Goal: Download file/media

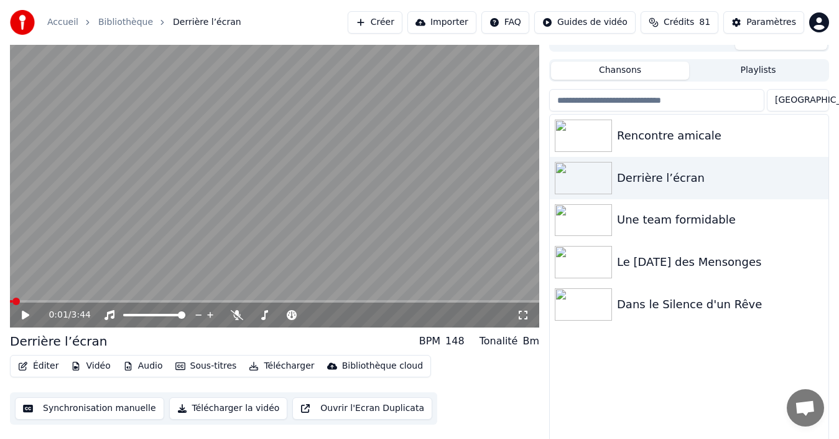
scroll to position [20, 0]
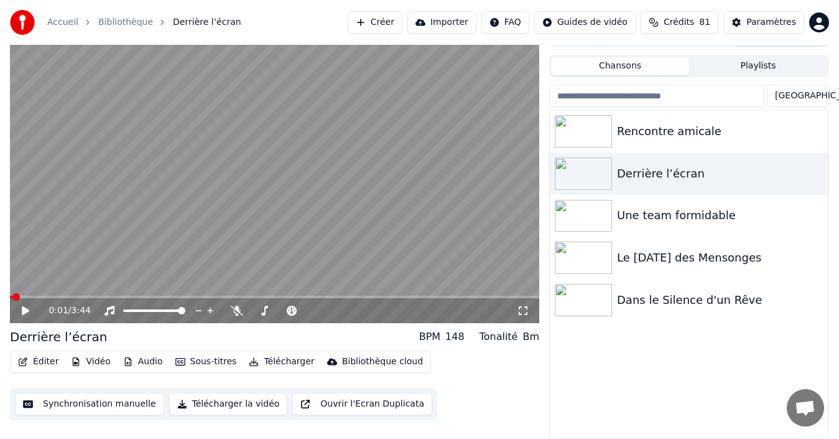
click at [276, 362] on button "Télécharger" at bounding box center [281, 361] width 75 height 17
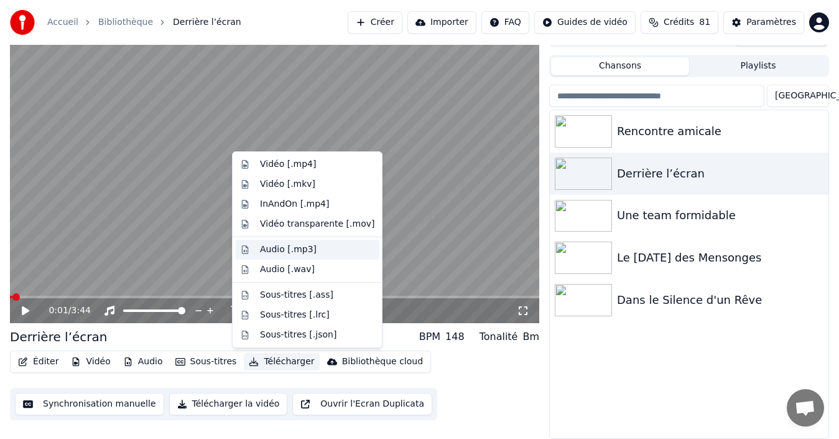
click at [285, 251] on div "Audio [.mp3]" at bounding box center [288, 249] width 57 height 12
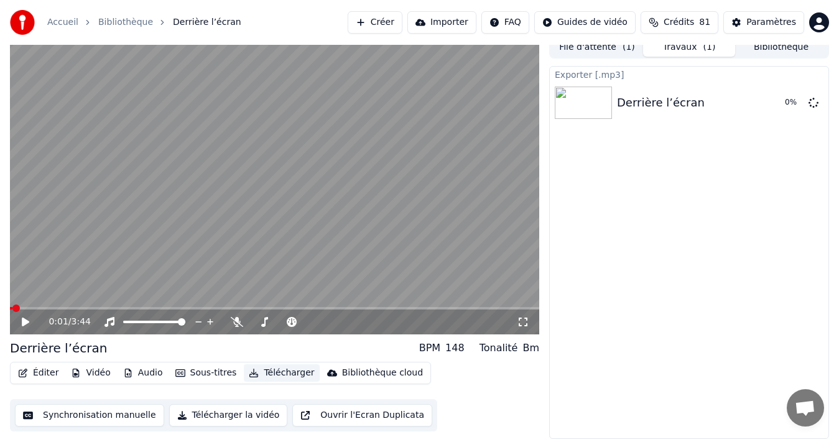
scroll to position [9, 0]
click at [813, 102] on icon at bounding box center [814, 102] width 10 height 10
click at [815, 101] on icon at bounding box center [814, 102] width 10 height 10
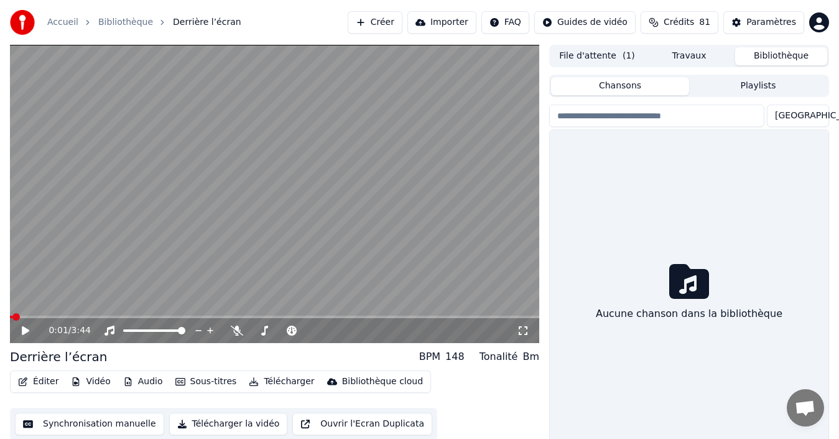
click at [794, 52] on button "Bibliothèque" at bounding box center [781, 56] width 92 height 18
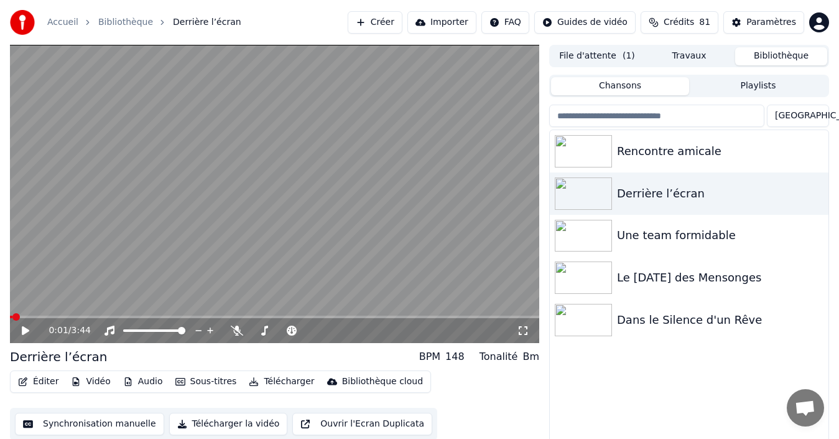
click at [26, 330] on icon at bounding box center [25, 330] width 7 height 9
click at [238, 330] on icon at bounding box center [237, 330] width 12 height 10
click at [238, 330] on icon at bounding box center [237, 330] width 7 height 10
click at [236, 328] on icon at bounding box center [237, 330] width 12 height 10
click at [313, 329] on span at bounding box center [308, 330] width 7 height 7
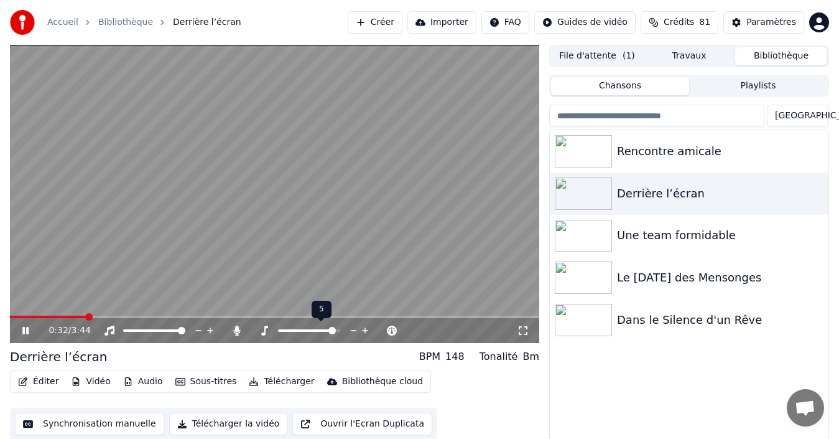
click at [308, 332] on div at bounding box center [321, 330] width 100 height 12
click at [304, 328] on div at bounding box center [321, 330] width 100 height 12
click at [306, 330] on span at bounding box center [306, 330] width 57 height 2
click at [309, 331] on span at bounding box center [308, 330] width 7 height 7
click at [30, 332] on icon at bounding box center [34, 330] width 29 height 10
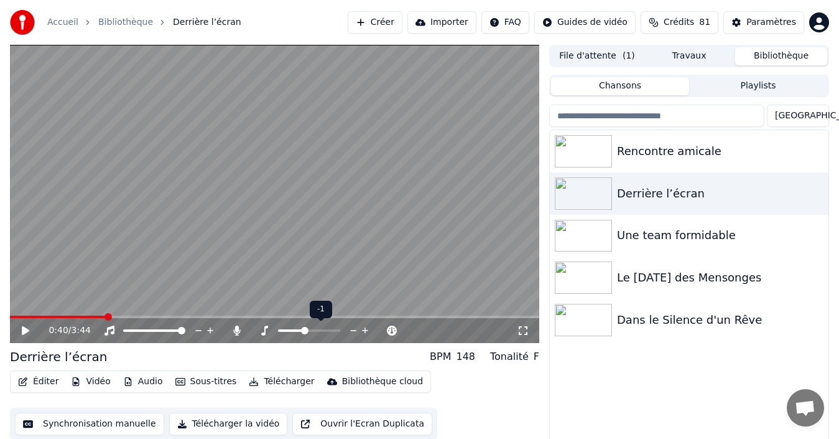
click at [304, 331] on span at bounding box center [304, 330] width 7 height 7
click at [770, 174] on div "Derrière l’écran" at bounding box center [689, 193] width 279 height 42
click at [308, 327] on span at bounding box center [304, 330] width 7 height 7
click at [310, 330] on span at bounding box center [308, 330] width 7 height 7
click at [26, 328] on icon at bounding box center [25, 330] width 7 height 9
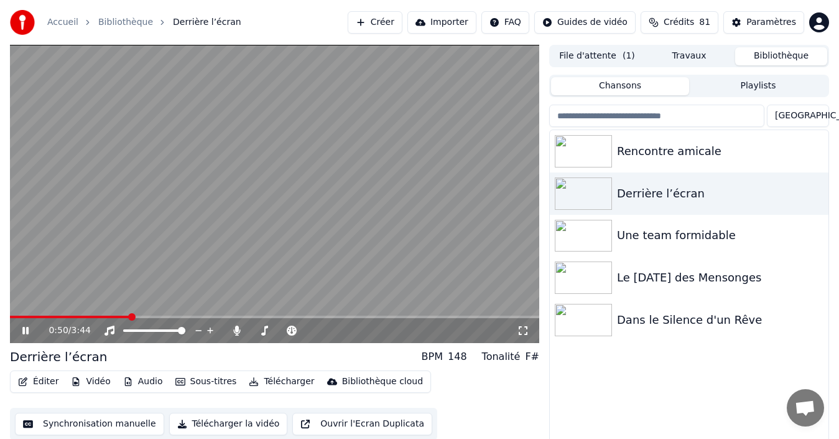
click at [27, 332] on icon at bounding box center [25, 330] width 6 height 7
click at [253, 381] on button "Télécharger" at bounding box center [281, 381] width 75 height 17
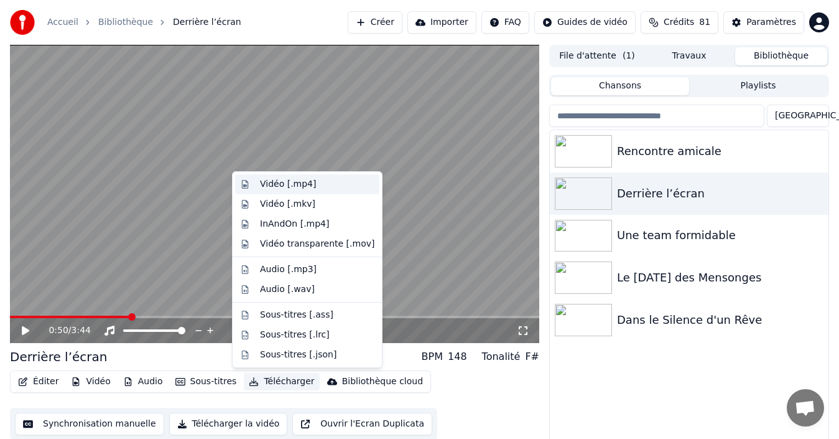
click at [305, 184] on div "Vidéo [.mp4]" at bounding box center [288, 184] width 56 height 12
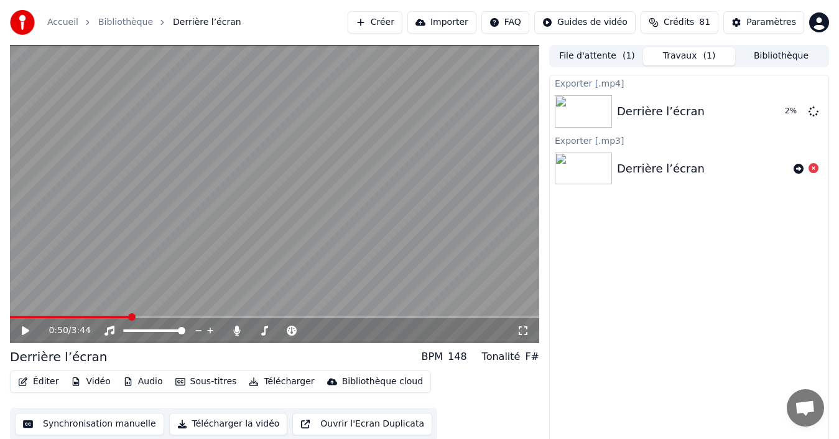
click at [664, 170] on div "Derrière l’écran" at bounding box center [661, 168] width 88 height 17
click at [319, 331] on span at bounding box center [309, 330] width 62 height 2
click at [329, 329] on span at bounding box center [309, 330] width 62 height 2
click at [333, 330] on span at bounding box center [309, 330] width 62 height 2
click at [238, 332] on icon at bounding box center [237, 330] width 7 height 10
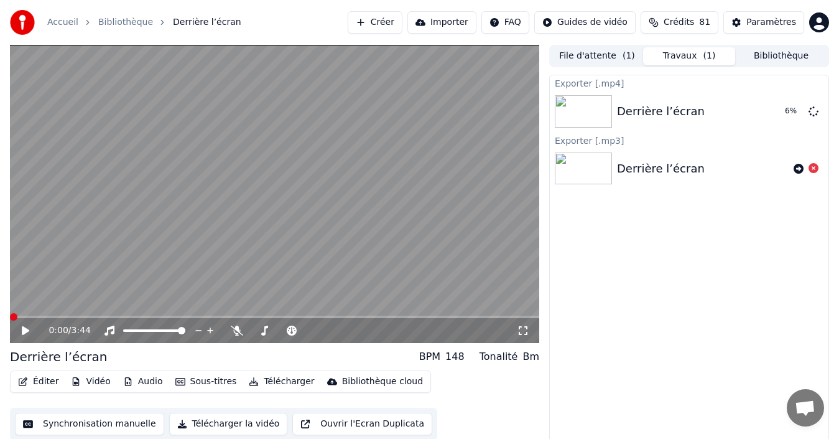
click at [11, 320] on span at bounding box center [13, 316] width 7 height 7
click at [26, 329] on icon at bounding box center [25, 330] width 7 height 9
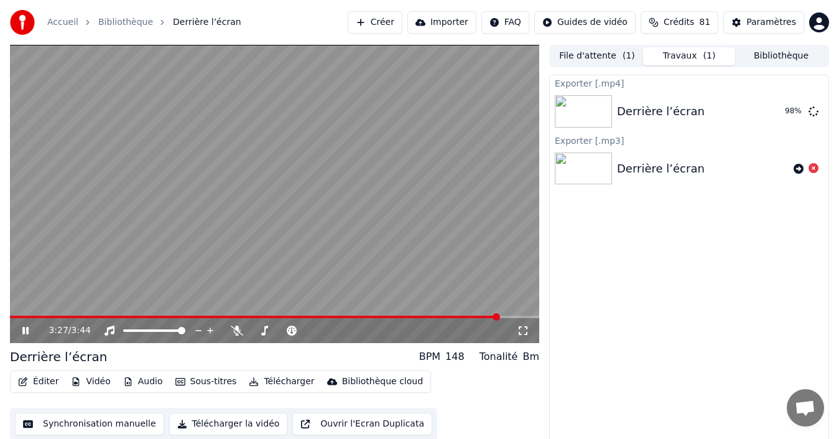
click at [26, 330] on icon at bounding box center [34, 330] width 29 height 10
click at [768, 116] on button "Afficher" at bounding box center [776, 111] width 55 height 22
